Goal: Information Seeking & Learning: Learn about a topic

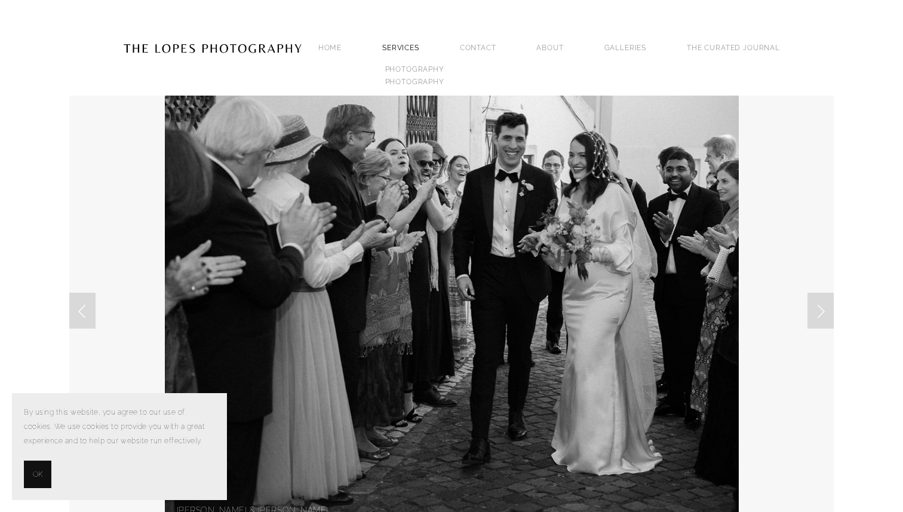
click at [419, 39] on span "SERVICES PHOTOGRAPHY PHOTOGRAPHY" at bounding box center [400, 47] width 37 height 16
click at [419, 44] on link "SERVICES" at bounding box center [400, 48] width 37 height 8
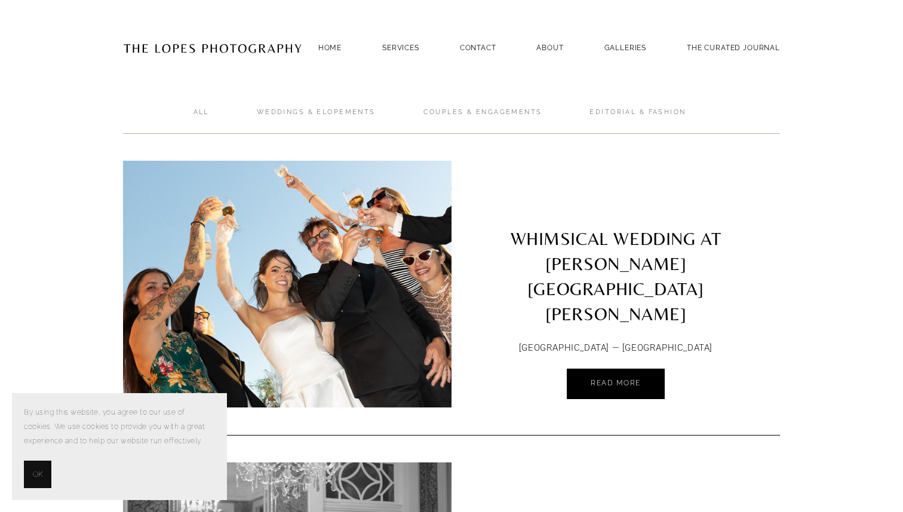
click at [374, 311] on img at bounding box center [287, 284] width 371 height 247
